Goal: Task Accomplishment & Management: Manage account settings

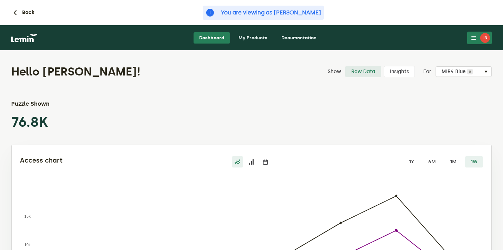
click at [252, 38] on link "My Products" at bounding box center [253, 37] width 40 height 11
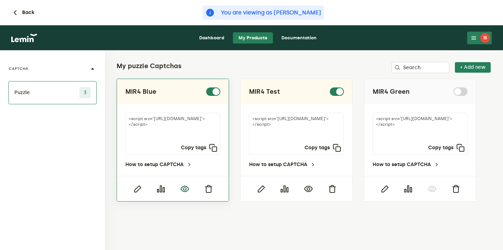
click at [185, 188] on icon "button" at bounding box center [185, 189] width 8 height 8
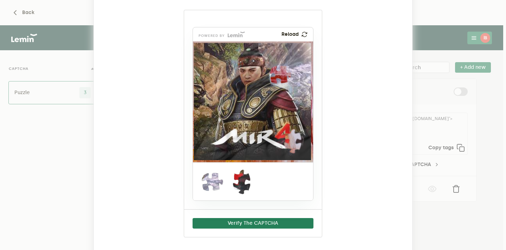
click at [427, 29] on ngb-modal-window "MIR4 Blue powered by Reload Verify The CAPTCHA" at bounding box center [253, 125] width 506 height 250
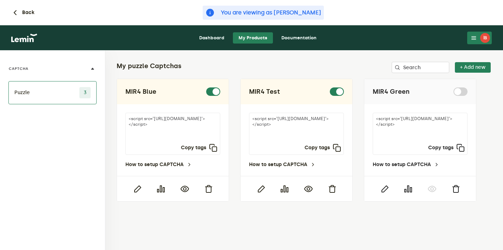
click at [476, 42] on button "İB" at bounding box center [479, 38] width 25 height 13
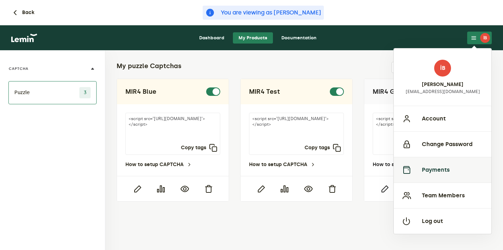
click at [451, 170] on button "Payments" at bounding box center [443, 170] width 98 height 26
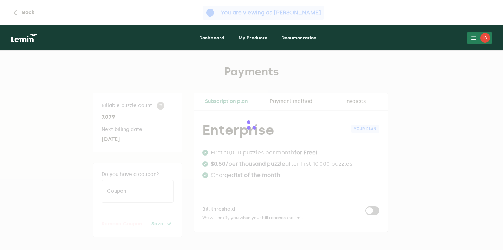
click at [352, 105] on div at bounding box center [251, 125] width 503 height 250
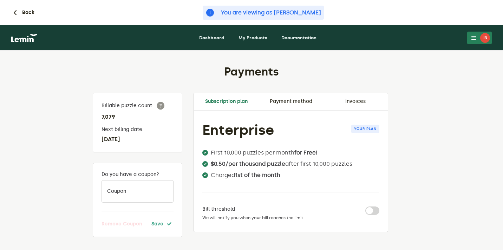
click at [352, 105] on link "Invoices" at bounding box center [355, 101] width 65 height 17
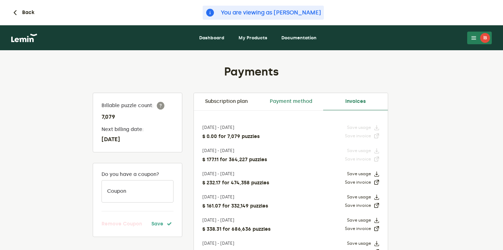
click at [286, 104] on link "Payment method" at bounding box center [291, 101] width 65 height 17
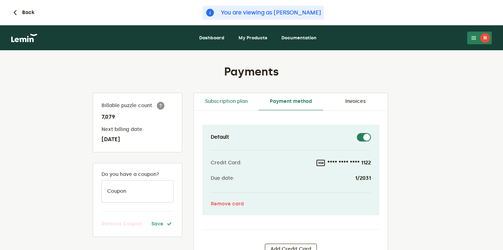
click at [224, 98] on link "Subscription plan" at bounding box center [226, 101] width 65 height 17
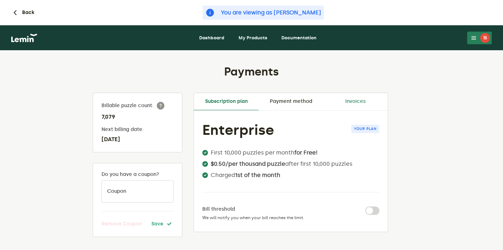
click at [350, 102] on link "Invoices" at bounding box center [355, 101] width 65 height 17
